Goal: Task Accomplishment & Management: Complete application form

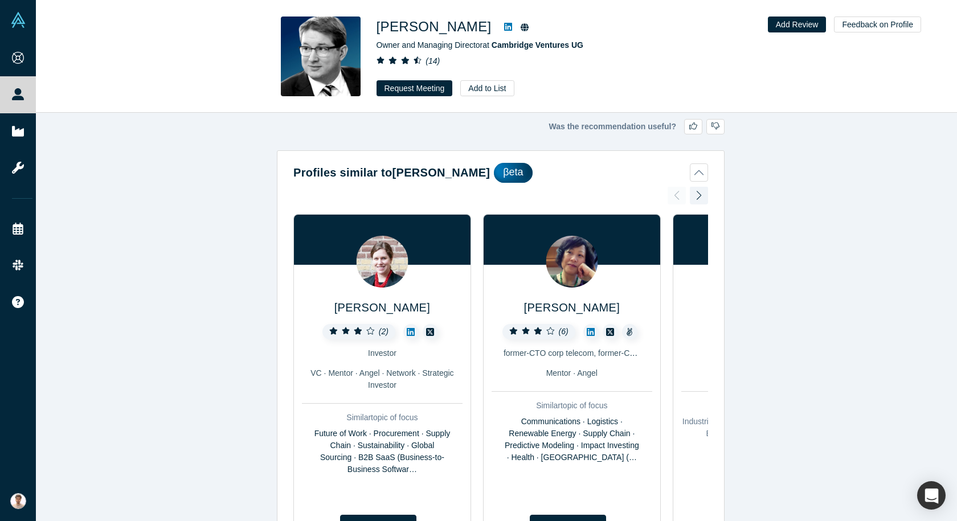
scroll to position [3197, 0]
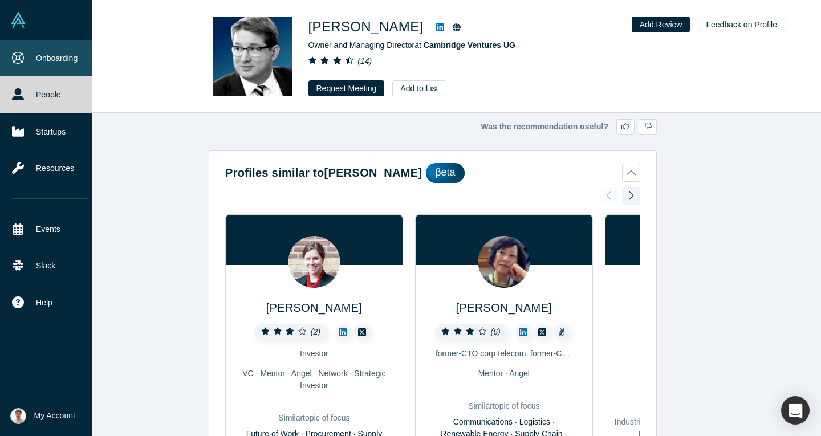
click at [32, 69] on link "Onboarding" at bounding box center [50, 58] width 100 height 36
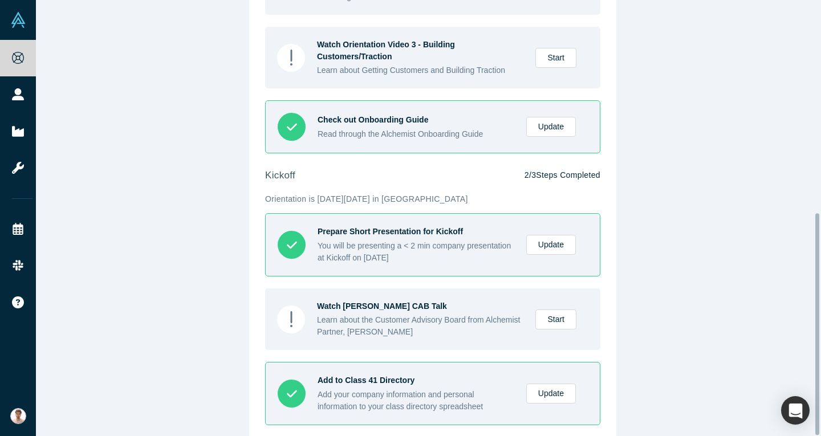
scroll to position [419, 0]
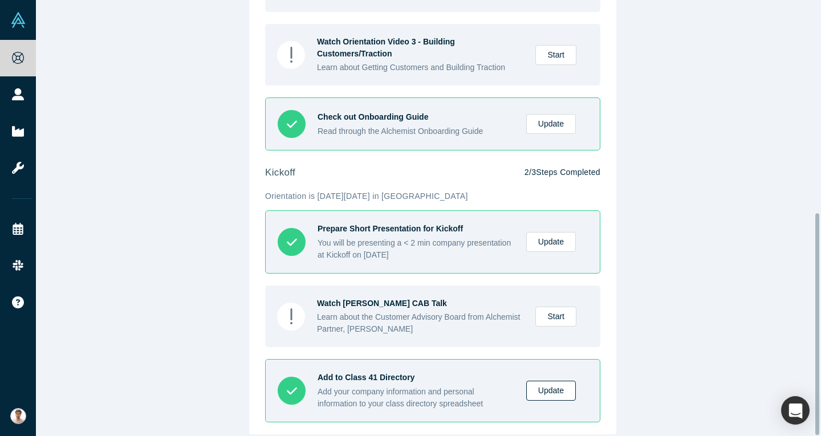
click at [533, 381] on link "Update" at bounding box center [551, 391] width 50 height 20
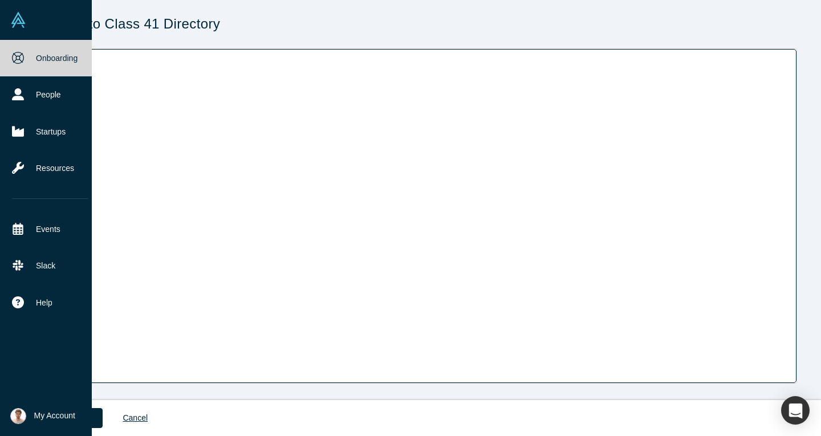
click at [55, 25] on link at bounding box center [46, 20] width 92 height 40
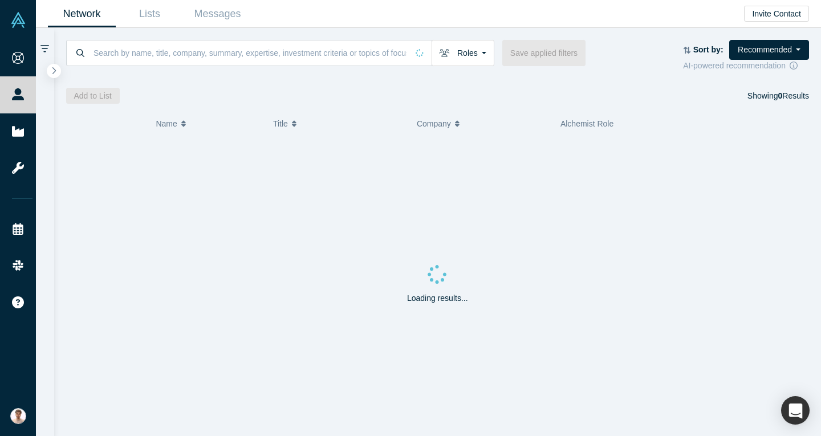
drag, startPoint x: 55, startPoint y: 25, endPoint x: 169, endPoint y: 109, distance: 142.1
click at [169, 109] on div "Onboarding People Startups Resources Events Slack Help Contact Us GDPR My Accou…" at bounding box center [410, 218] width 821 height 436
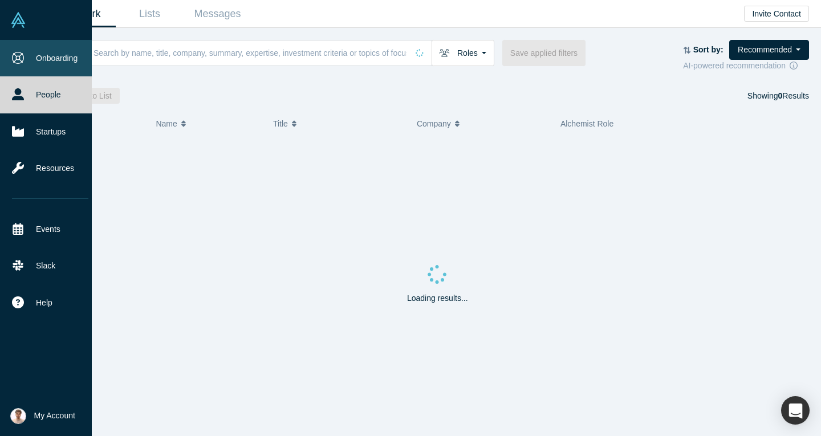
click at [52, 56] on link "Onboarding" at bounding box center [50, 58] width 100 height 36
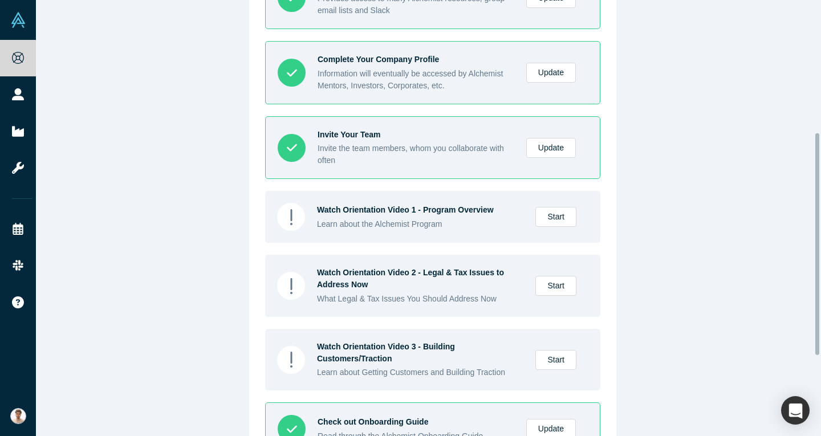
scroll to position [419, 0]
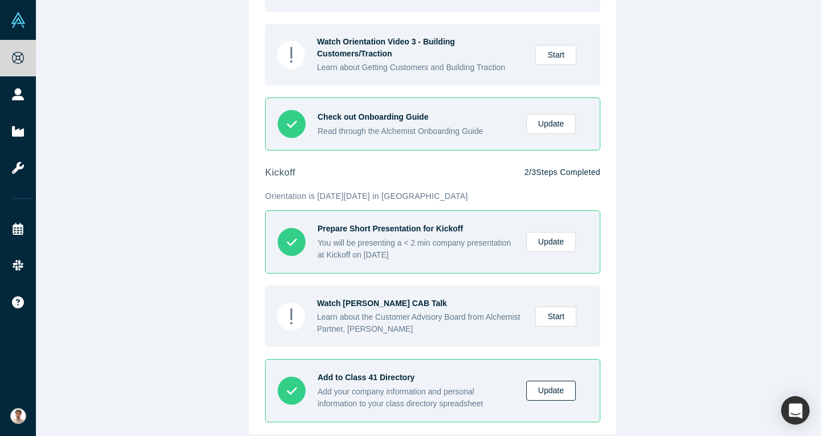
click at [555, 386] on link "Update" at bounding box center [551, 391] width 50 height 20
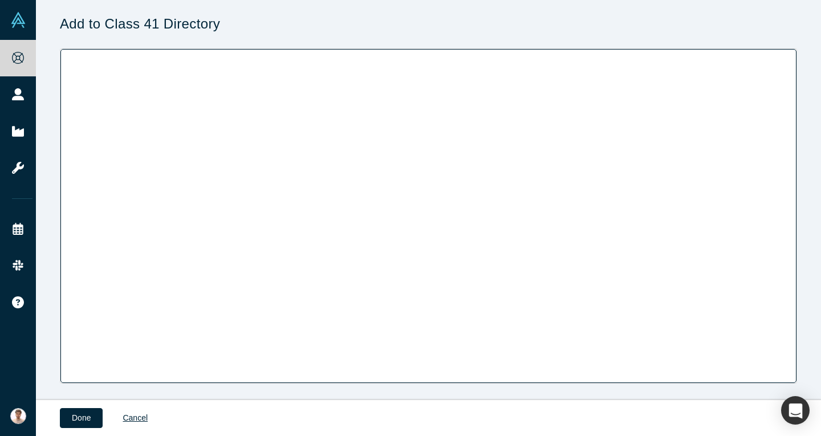
click at [184, 386] on div "Add to Class 41 Directory Loading..." at bounding box center [428, 200] width 785 height 400
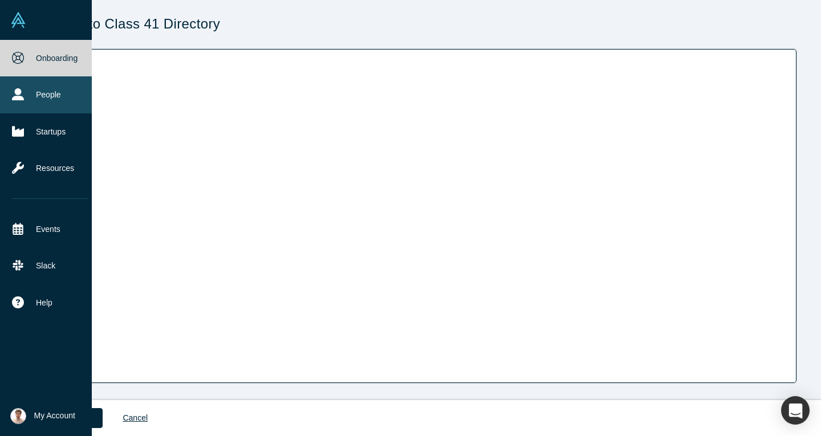
click at [36, 94] on link "People" at bounding box center [50, 94] width 100 height 36
